Goal: Check status: Check status

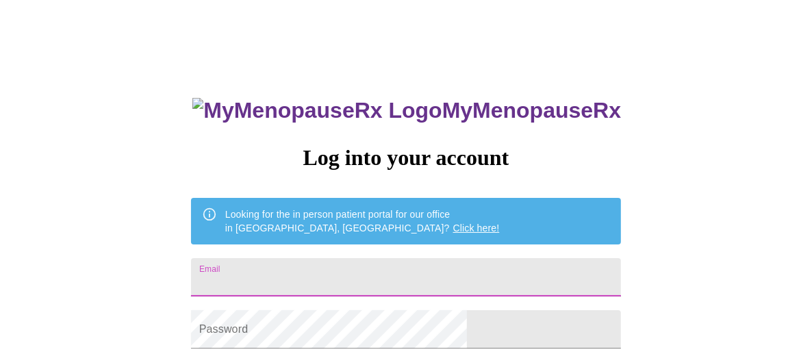
click at [322, 258] on input "Email" at bounding box center [406, 277] width 430 height 38
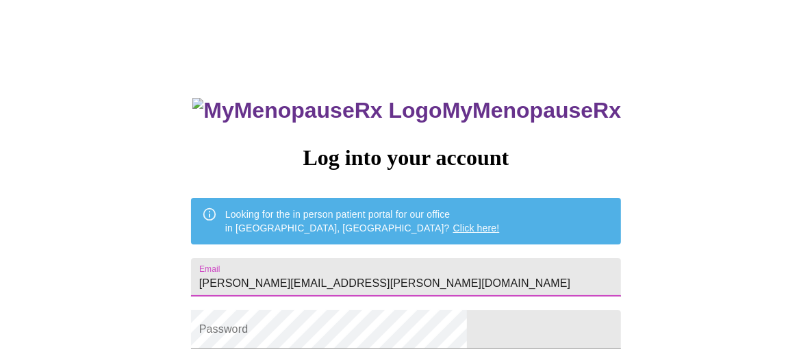
type input "[PERSON_NAME][EMAIL_ADDRESS][PERSON_NAME][DOMAIN_NAME]"
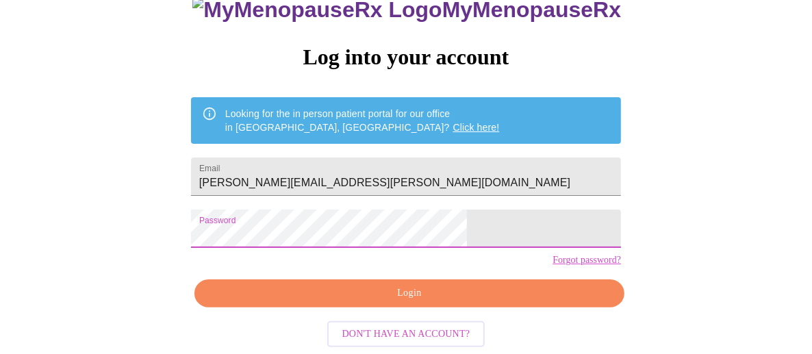
click at [396, 292] on span "Login" at bounding box center [409, 293] width 398 height 17
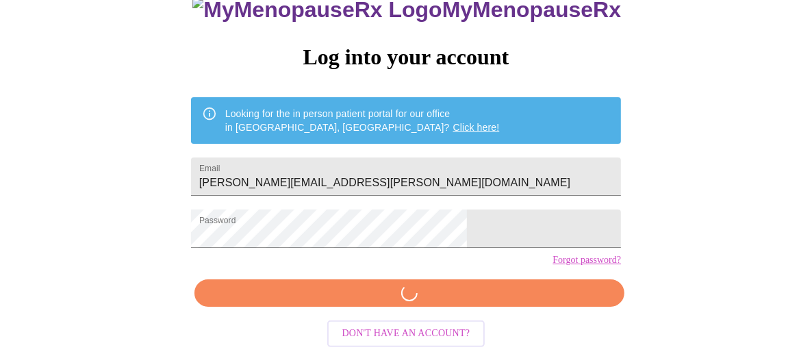
scroll to position [122, 0]
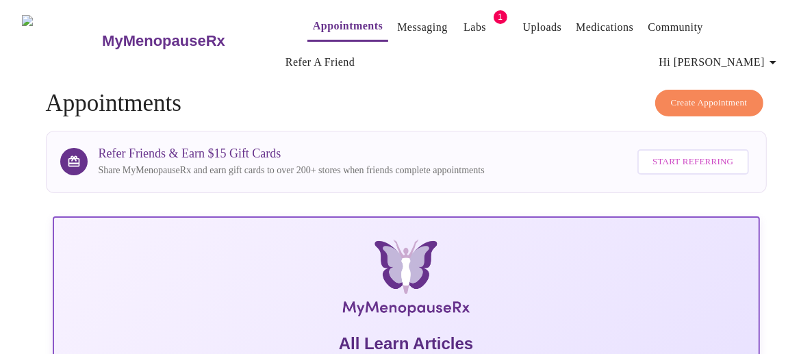
click at [313, 21] on link "Appointments" at bounding box center [348, 25] width 70 height 19
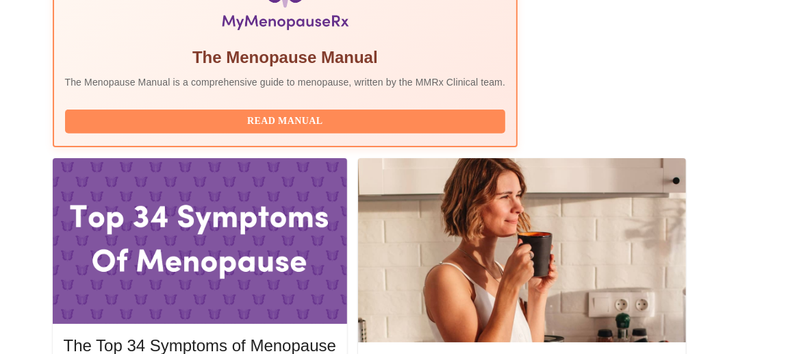
scroll to position [479, 0]
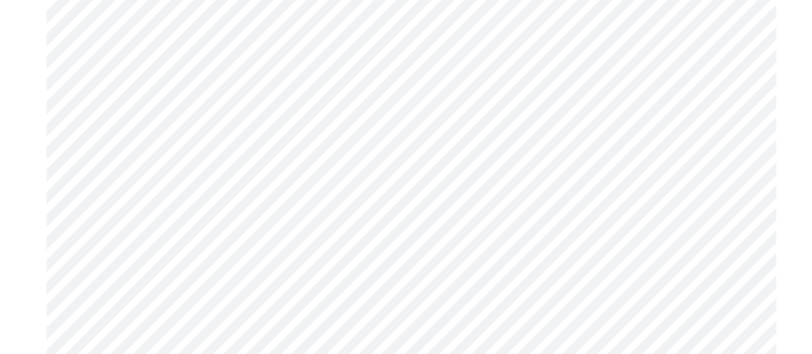
scroll to position [6638, 0]
